Goal: Task Accomplishment & Management: Manage account settings

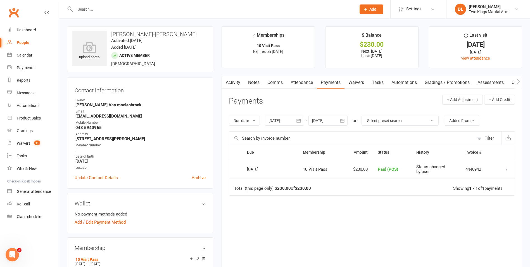
click at [27, 42] on div "People" at bounding box center [23, 42] width 13 height 4
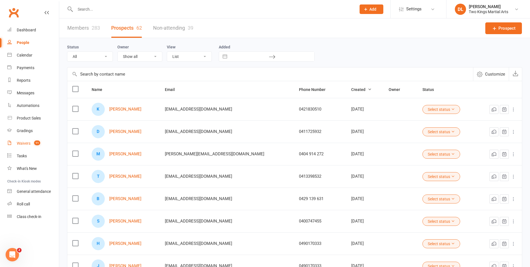
click at [20, 144] on div "Waivers" at bounding box center [24, 143] width 14 height 4
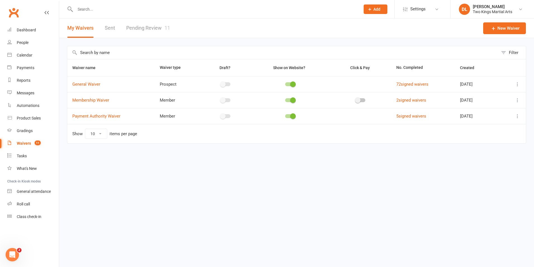
click at [139, 29] on link "Pending Review 11" at bounding box center [148, 27] width 44 height 19
